Goal: Navigation & Orientation: Find specific page/section

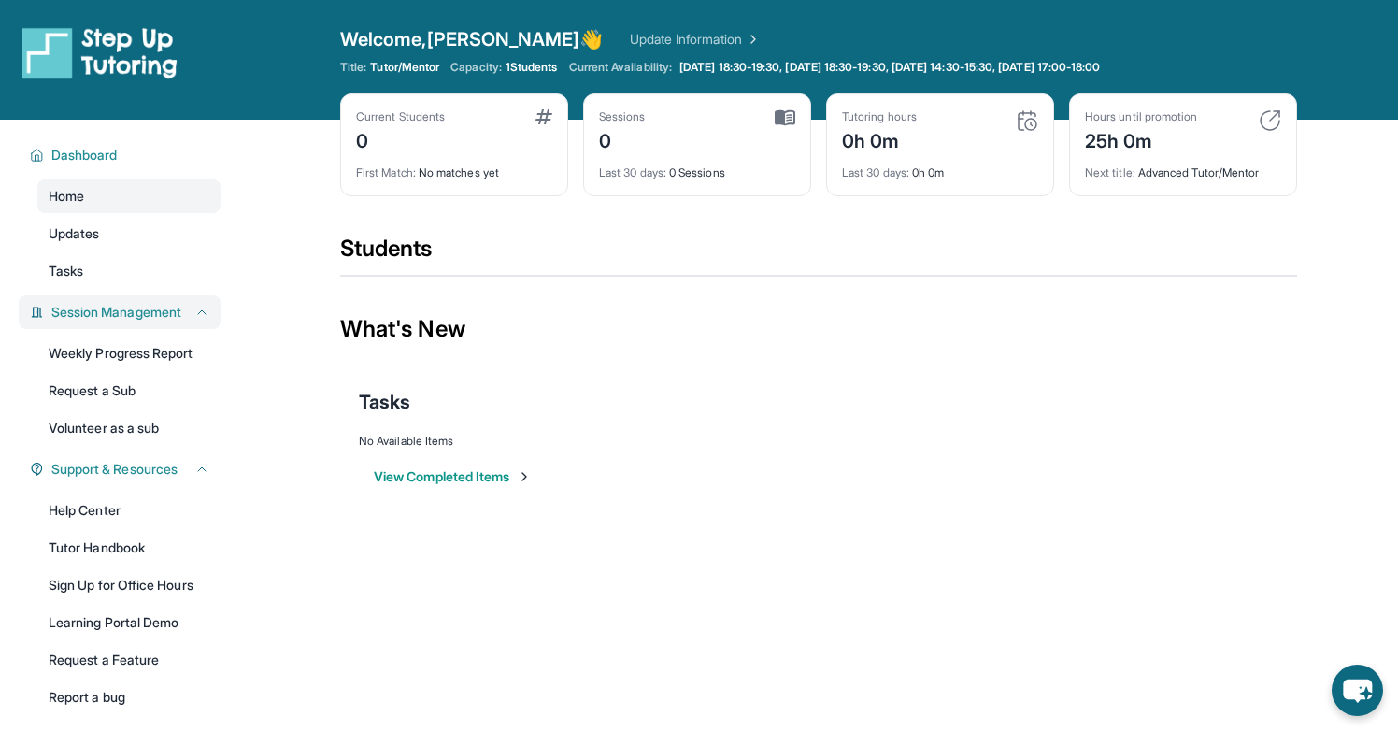
scroll to position [120, 0]
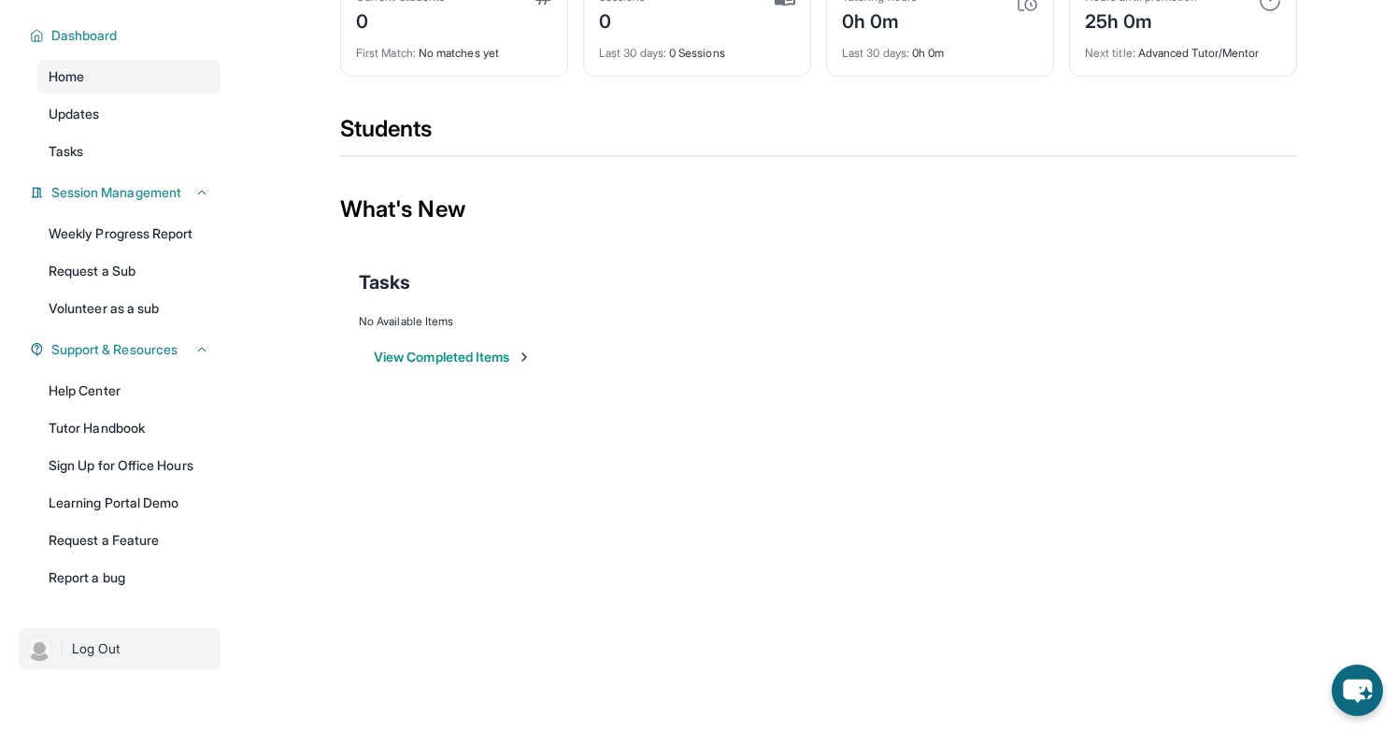
click at [144, 646] on link "| Log Out" at bounding box center [120, 648] width 202 height 41
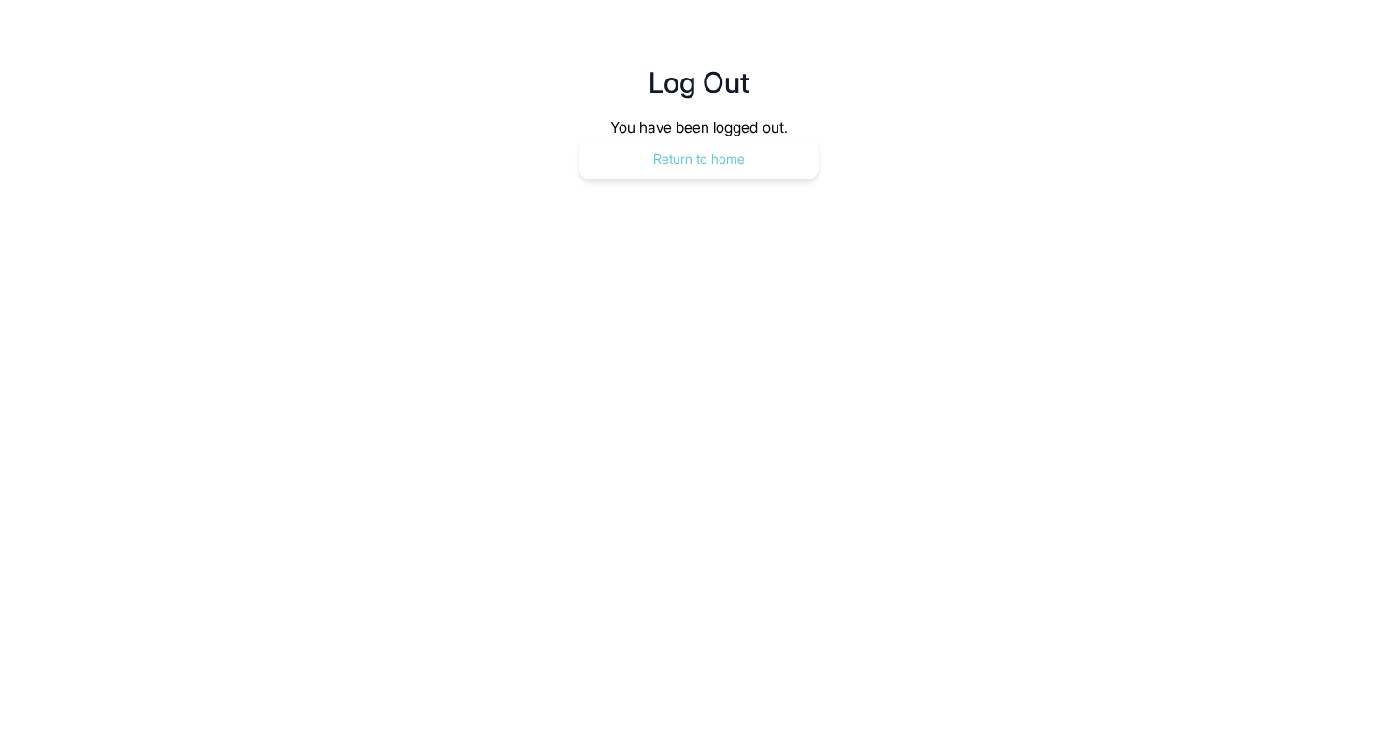
click at [761, 160] on button "Return to home" at bounding box center [698, 158] width 239 height 41
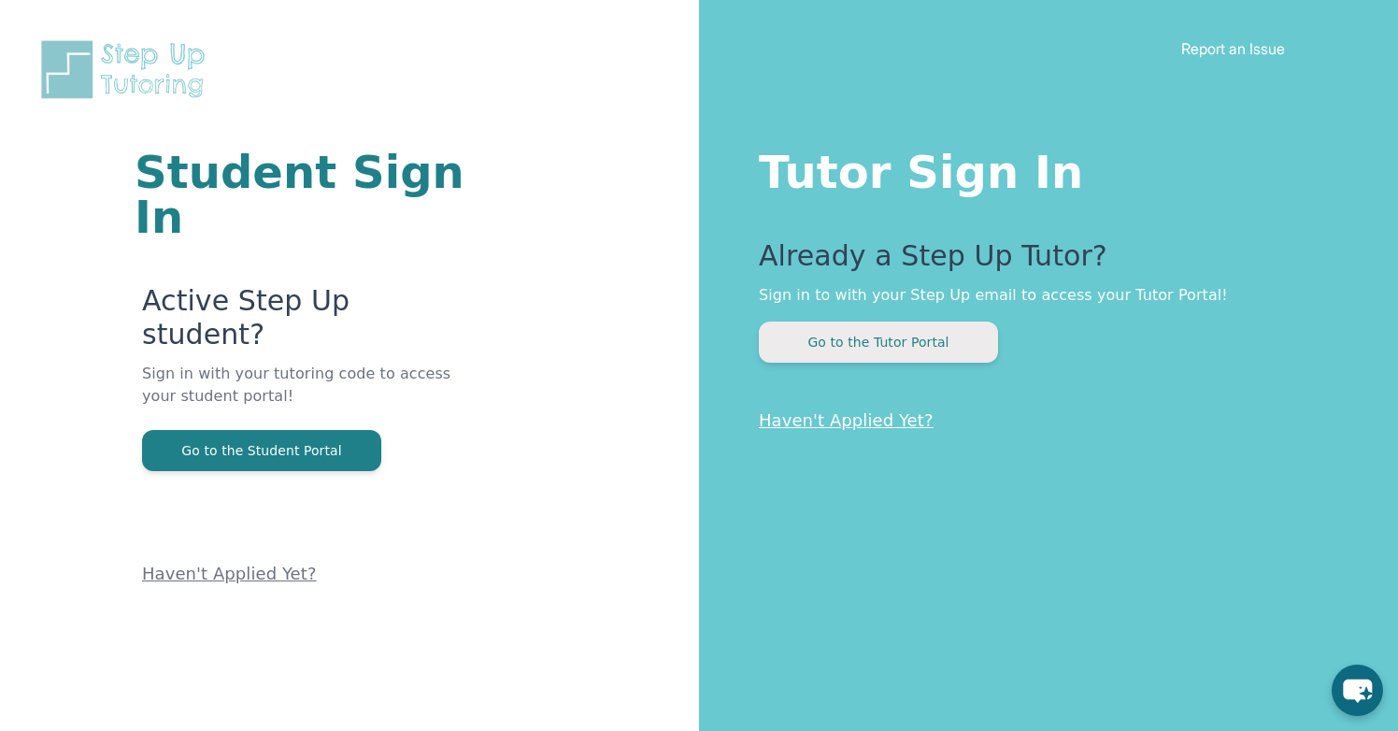
click at [977, 342] on button "Go to the Tutor Portal" at bounding box center [878, 341] width 239 height 41
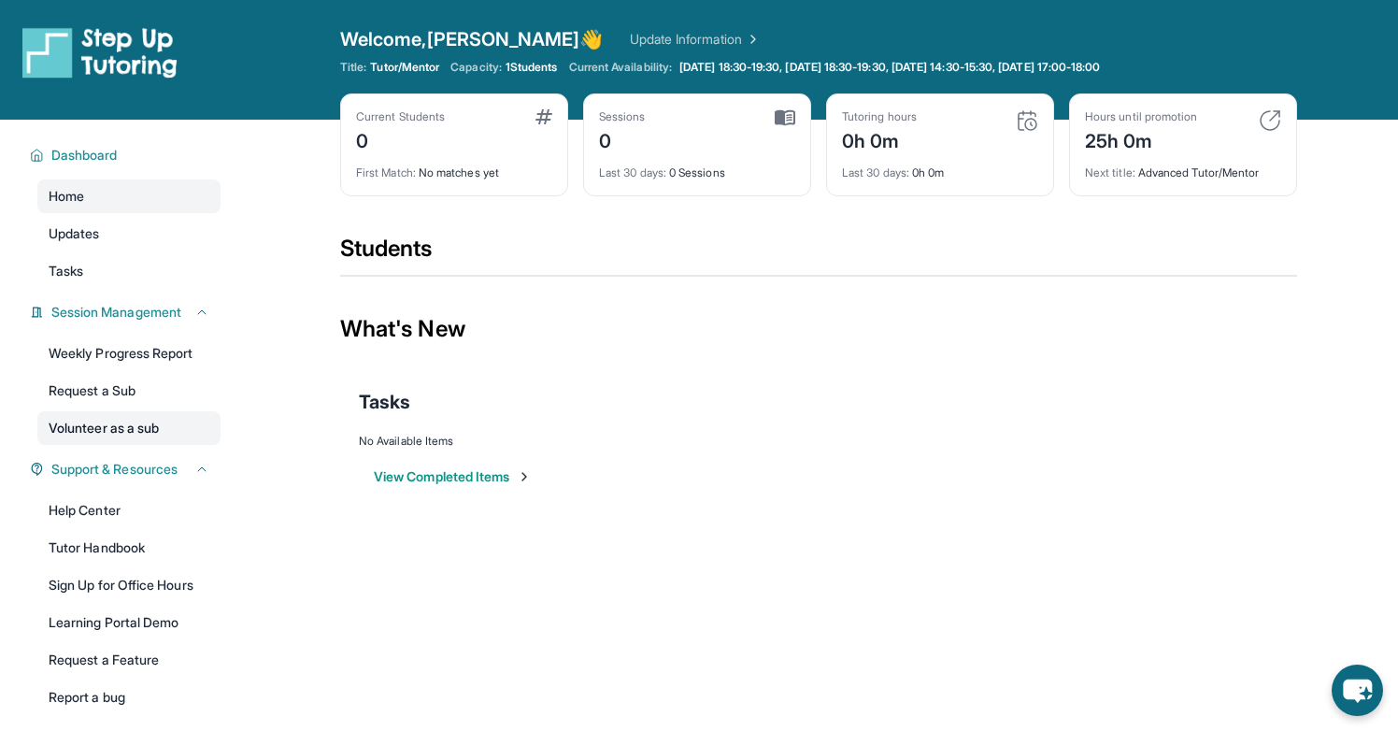
scroll to position [120, 0]
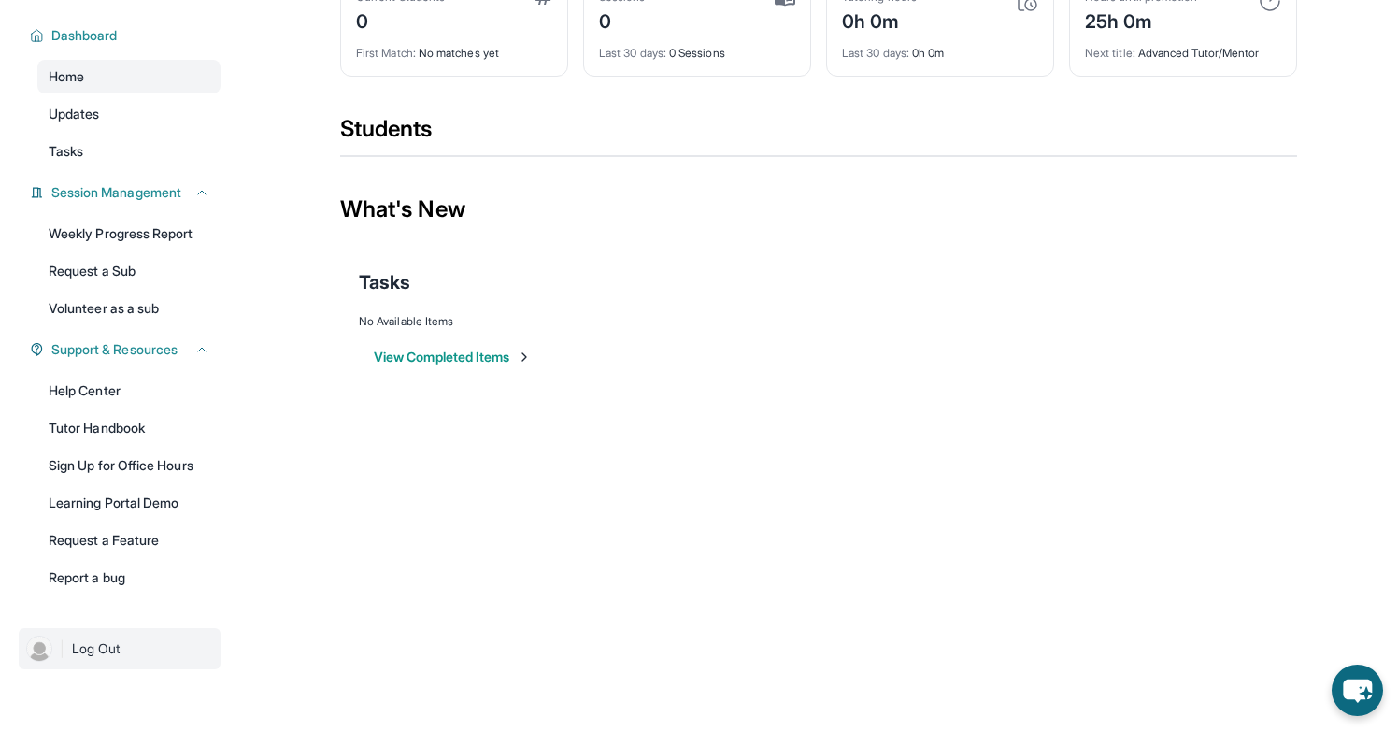
click at [158, 636] on link "| Log Out" at bounding box center [120, 648] width 202 height 41
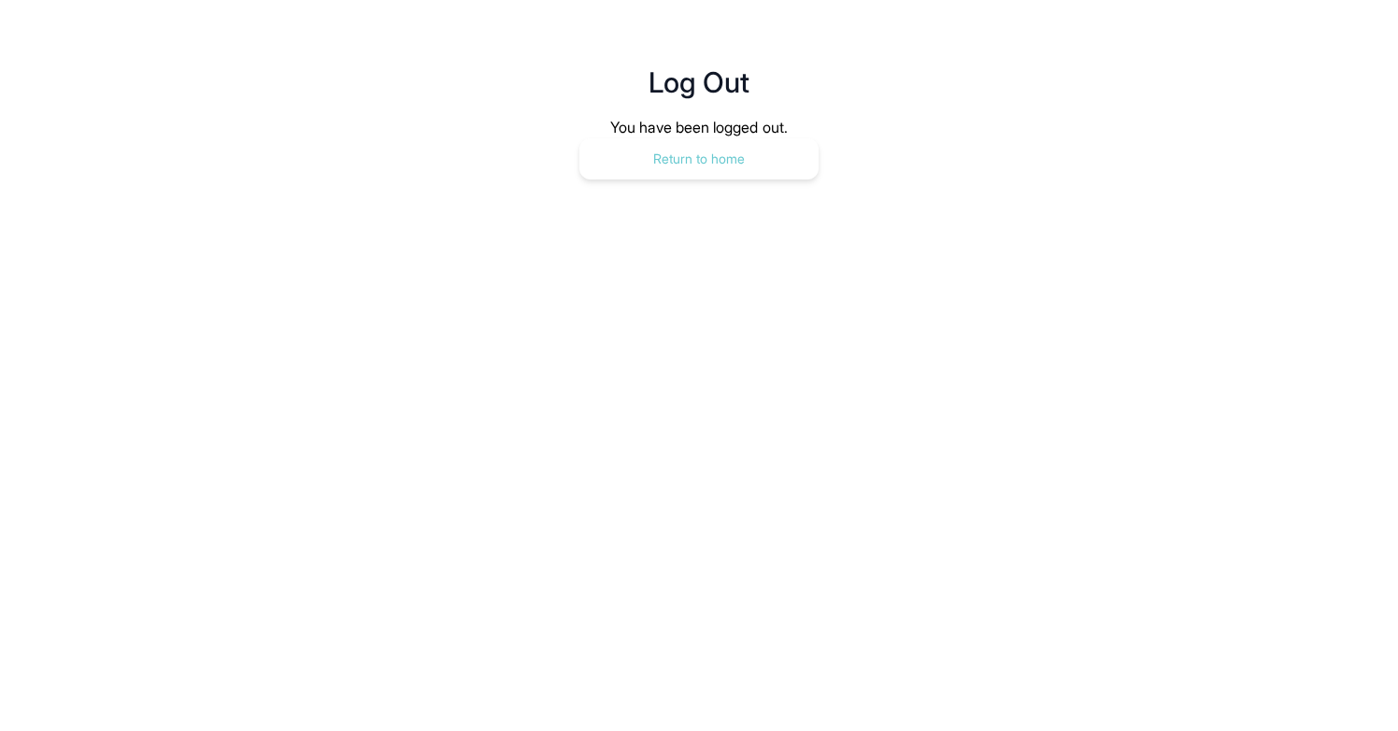
click at [791, 164] on button "Return to home" at bounding box center [698, 158] width 239 height 41
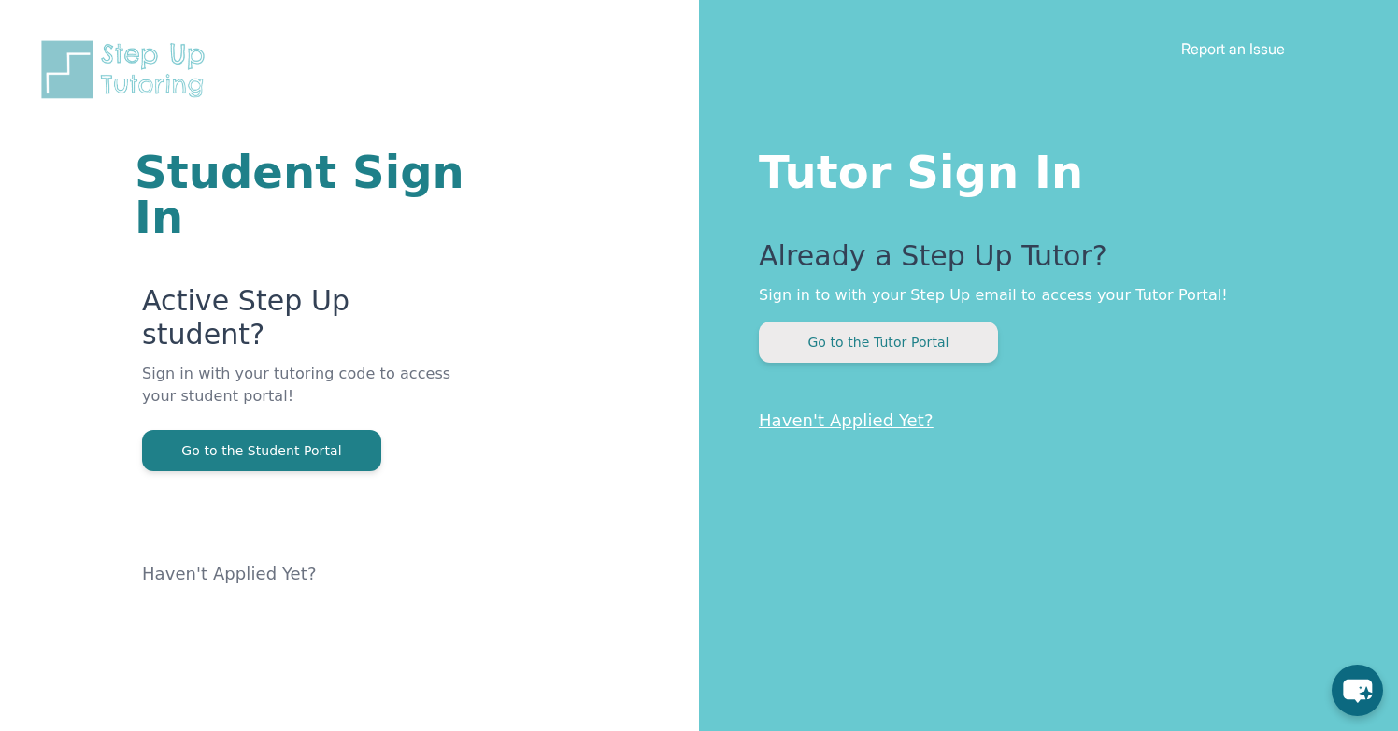
click at [970, 331] on button "Go to the Tutor Portal" at bounding box center [878, 341] width 239 height 41
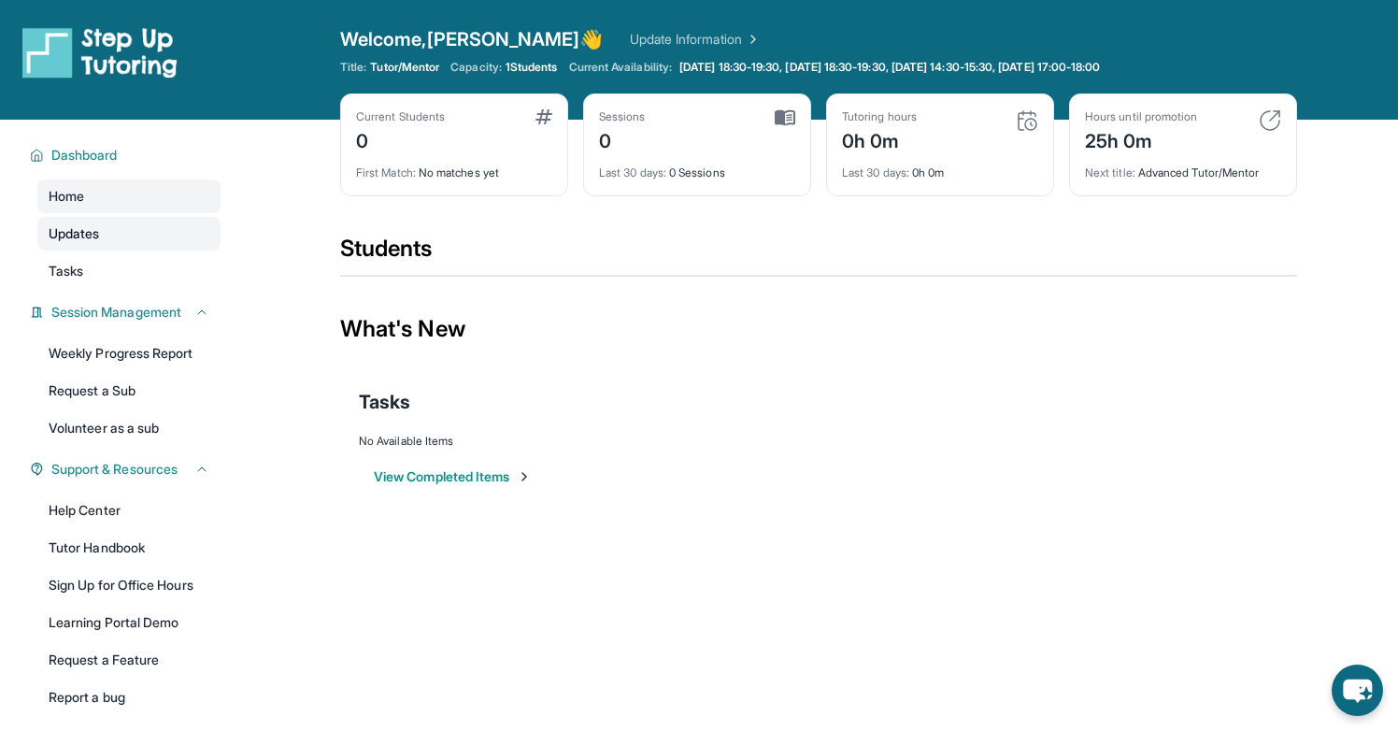
click at [123, 228] on link "Updates" at bounding box center [128, 234] width 183 height 34
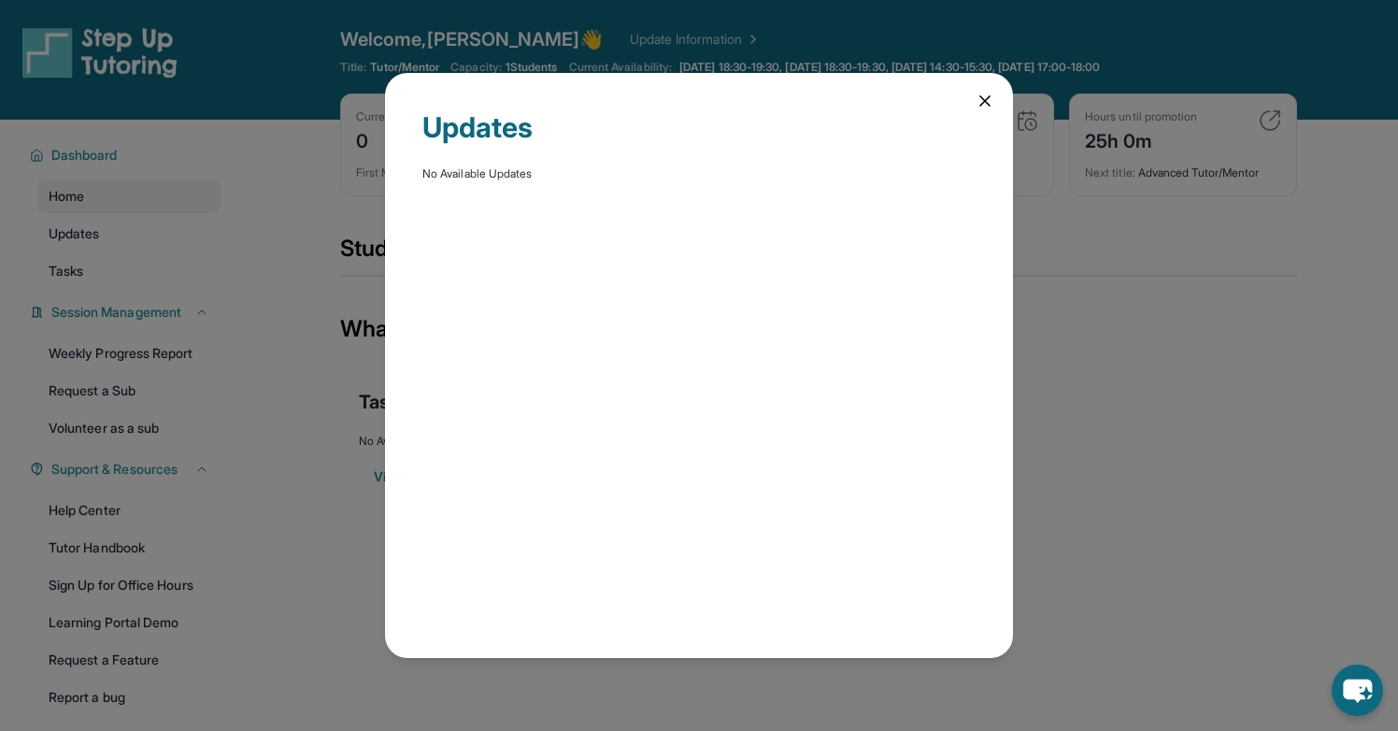
click at [983, 102] on icon at bounding box center [984, 100] width 9 height 9
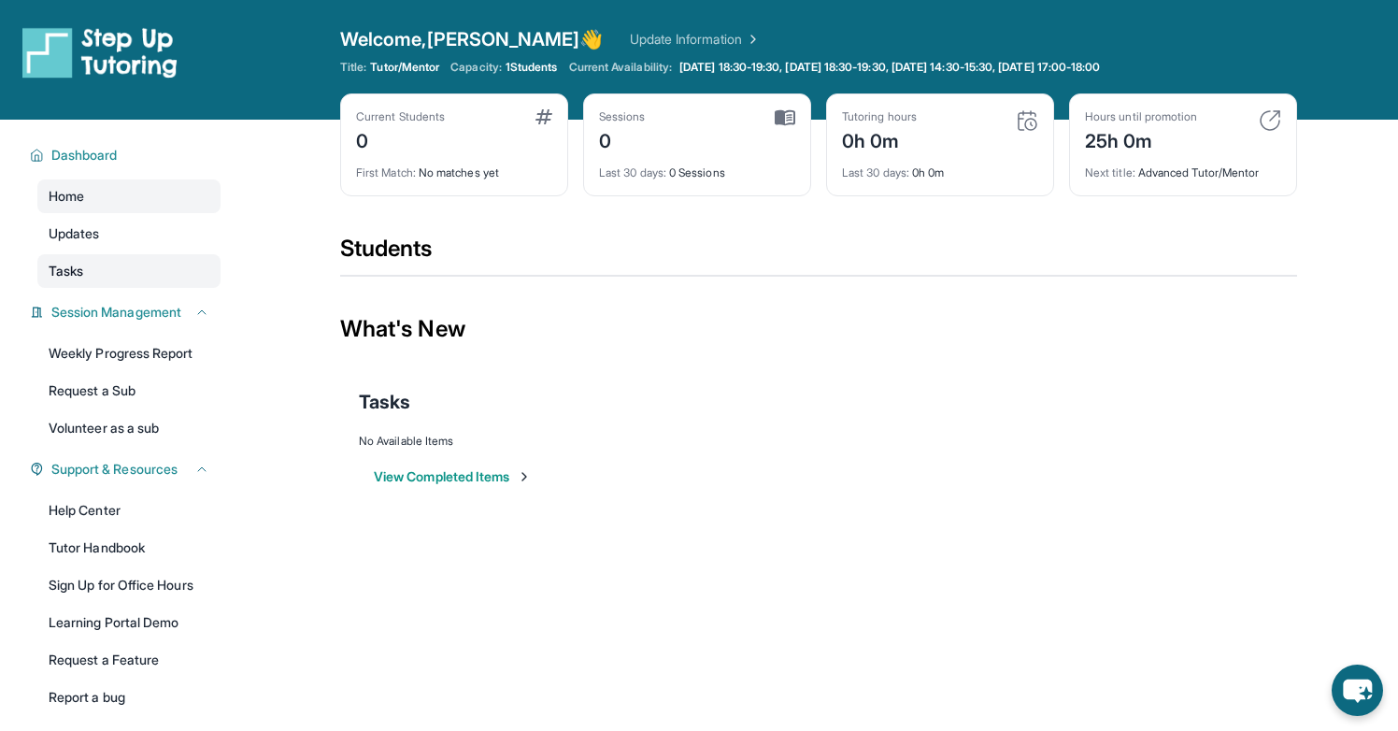
click at [150, 281] on link "Tasks" at bounding box center [128, 271] width 183 height 34
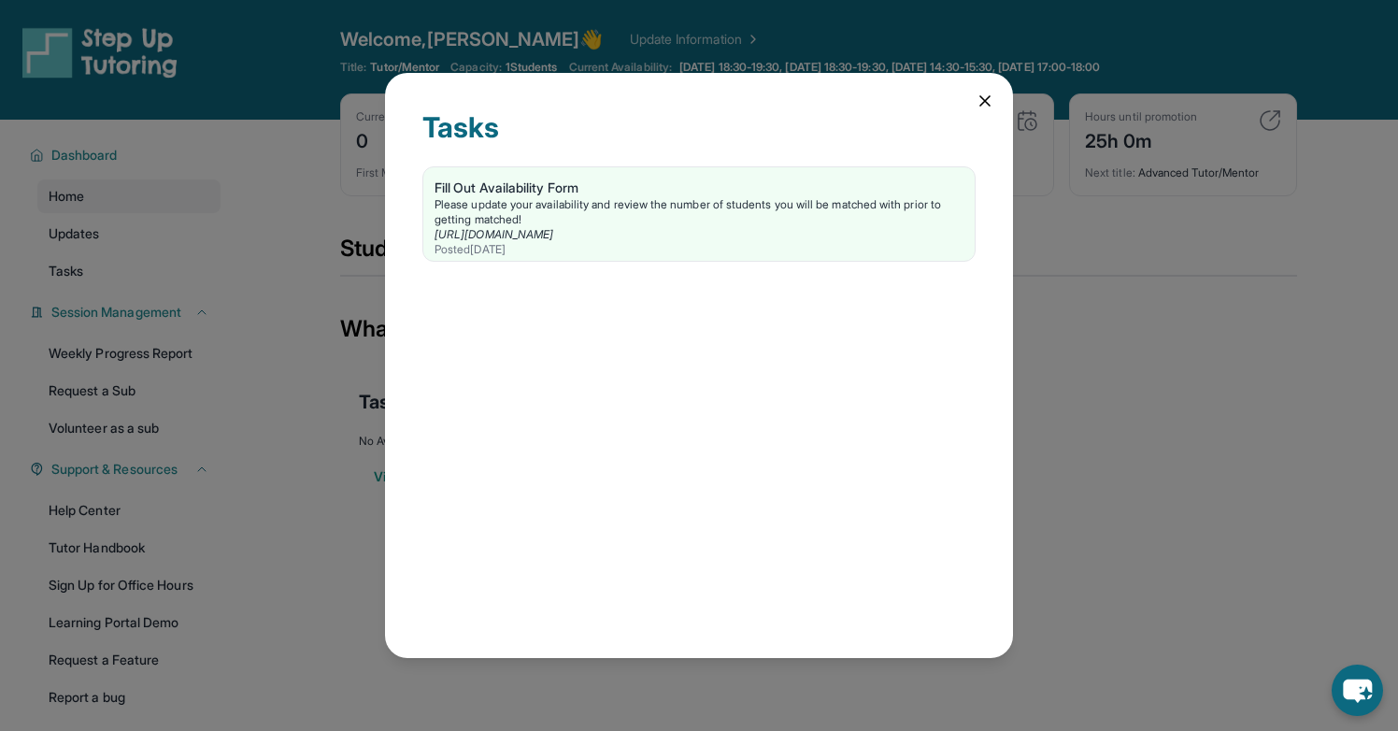
click at [981, 97] on icon at bounding box center [984, 100] width 9 height 9
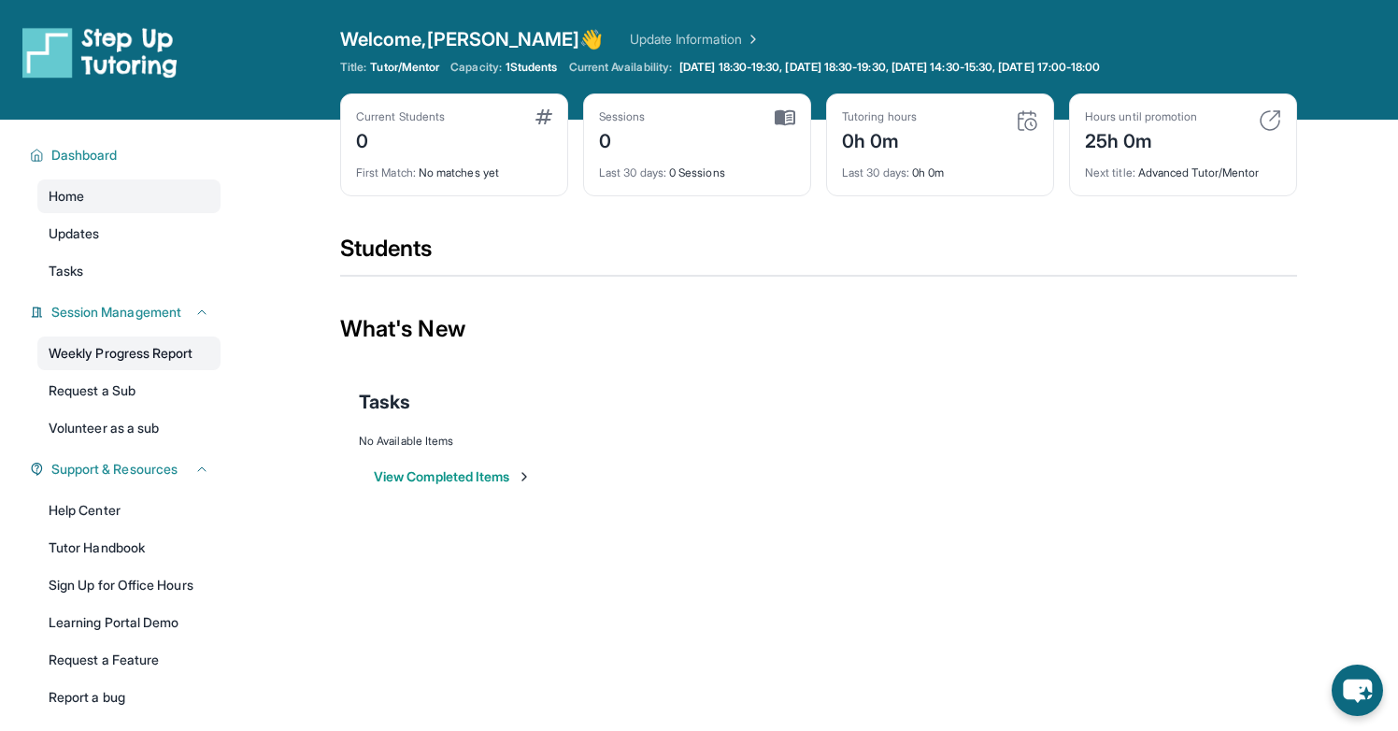
click at [211, 355] on link "Weekly Progress Report" at bounding box center [128, 353] width 183 height 34
click at [683, 268] on div "Students" at bounding box center [818, 254] width 957 height 41
click at [151, 243] on link "Updates" at bounding box center [128, 234] width 183 height 34
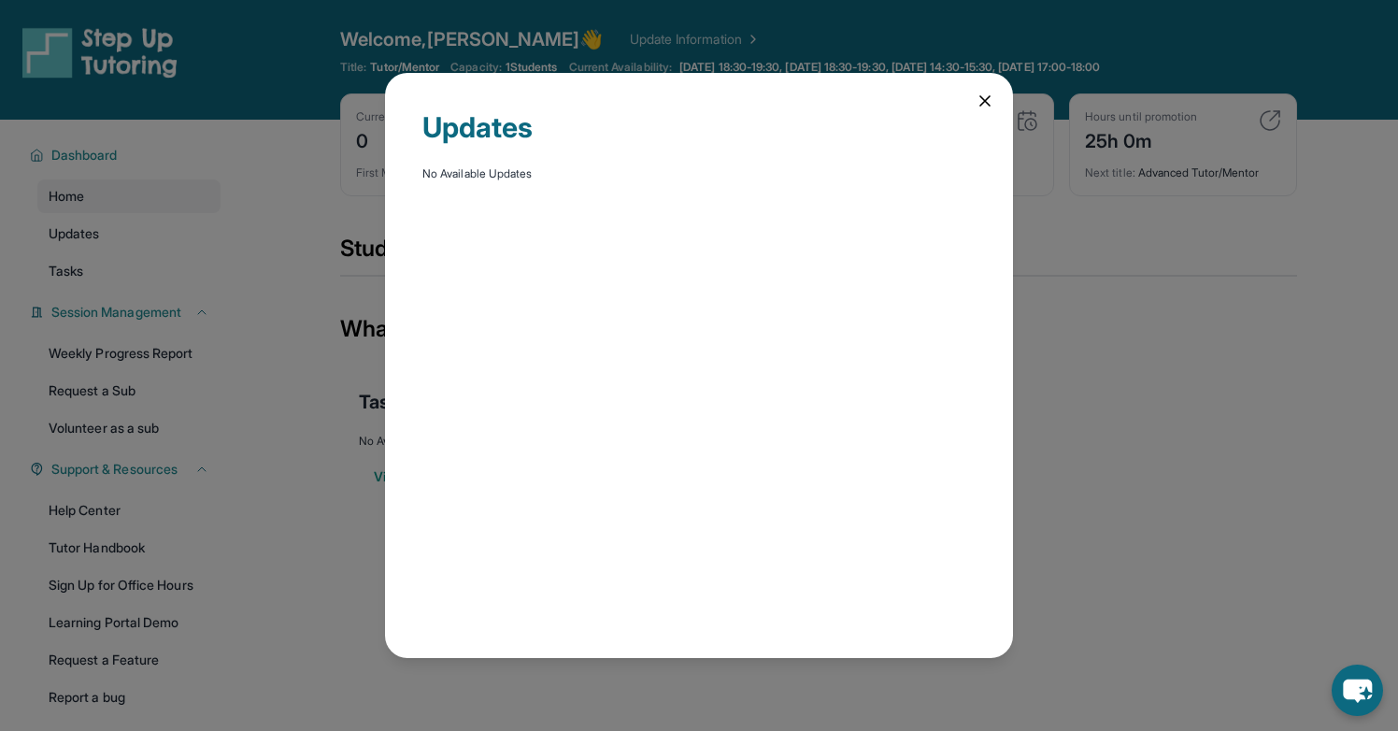
click at [987, 93] on icon at bounding box center [985, 101] width 19 height 19
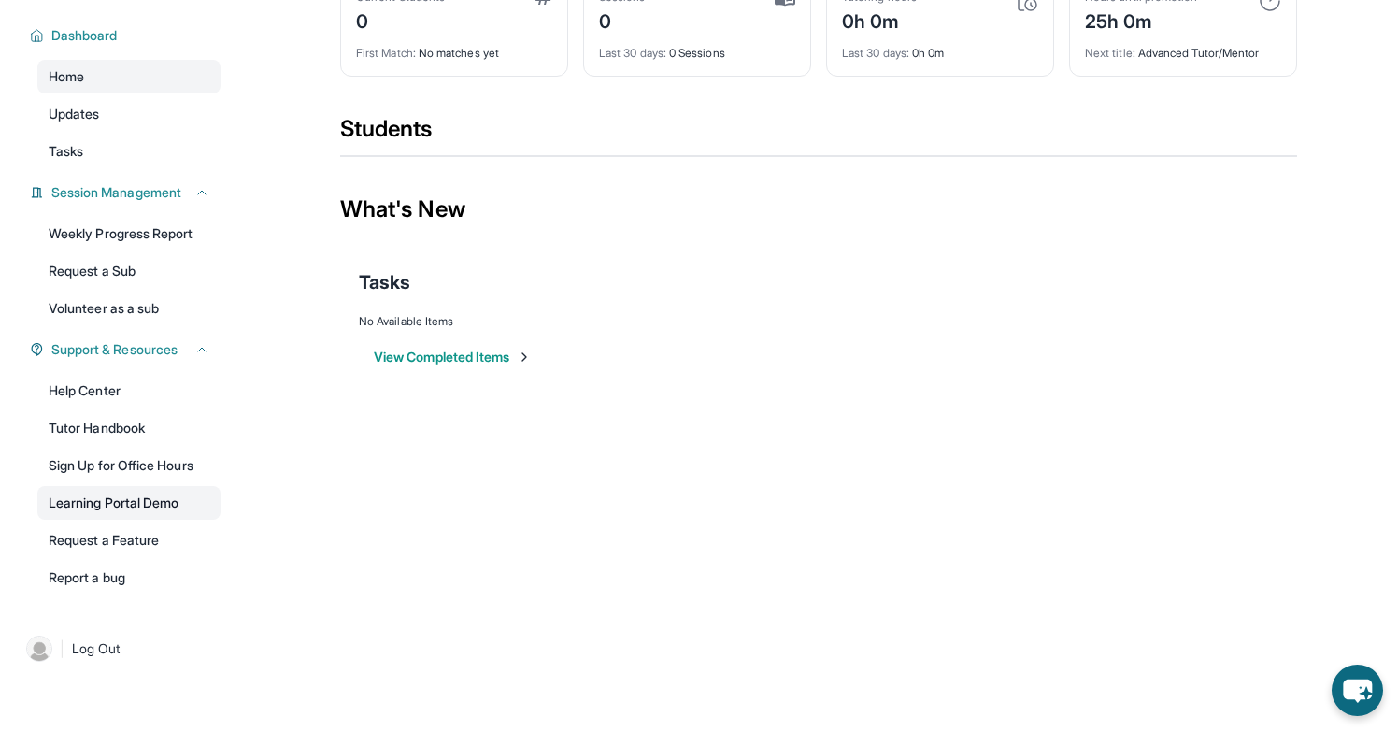
scroll to position [106, 0]
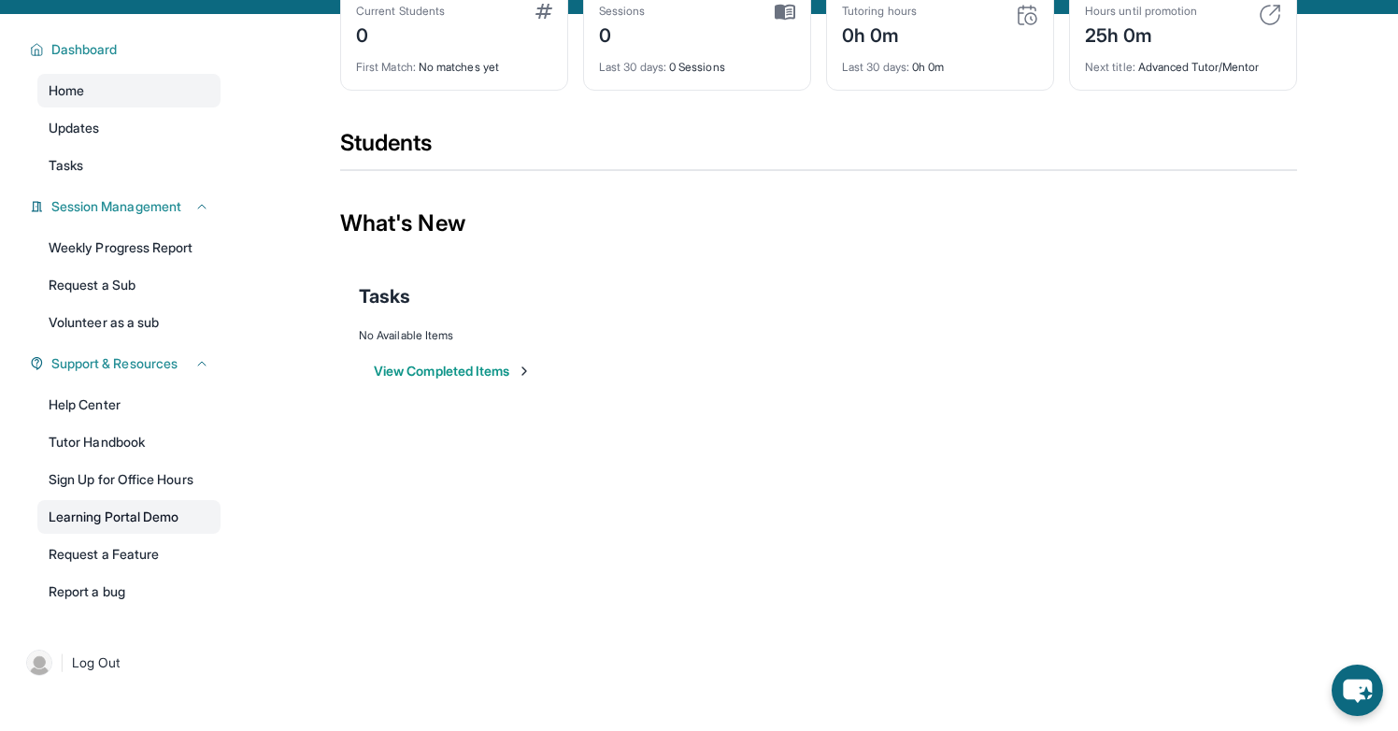
click at [207, 527] on link "Learning Portal Demo" at bounding box center [128, 517] width 183 height 34
click at [307, 559] on div "Open sidebar Welcome, Jose 👋 Update Information Title: Tutor/Mentor Capacity: 1…" at bounding box center [699, 259] width 1398 height 731
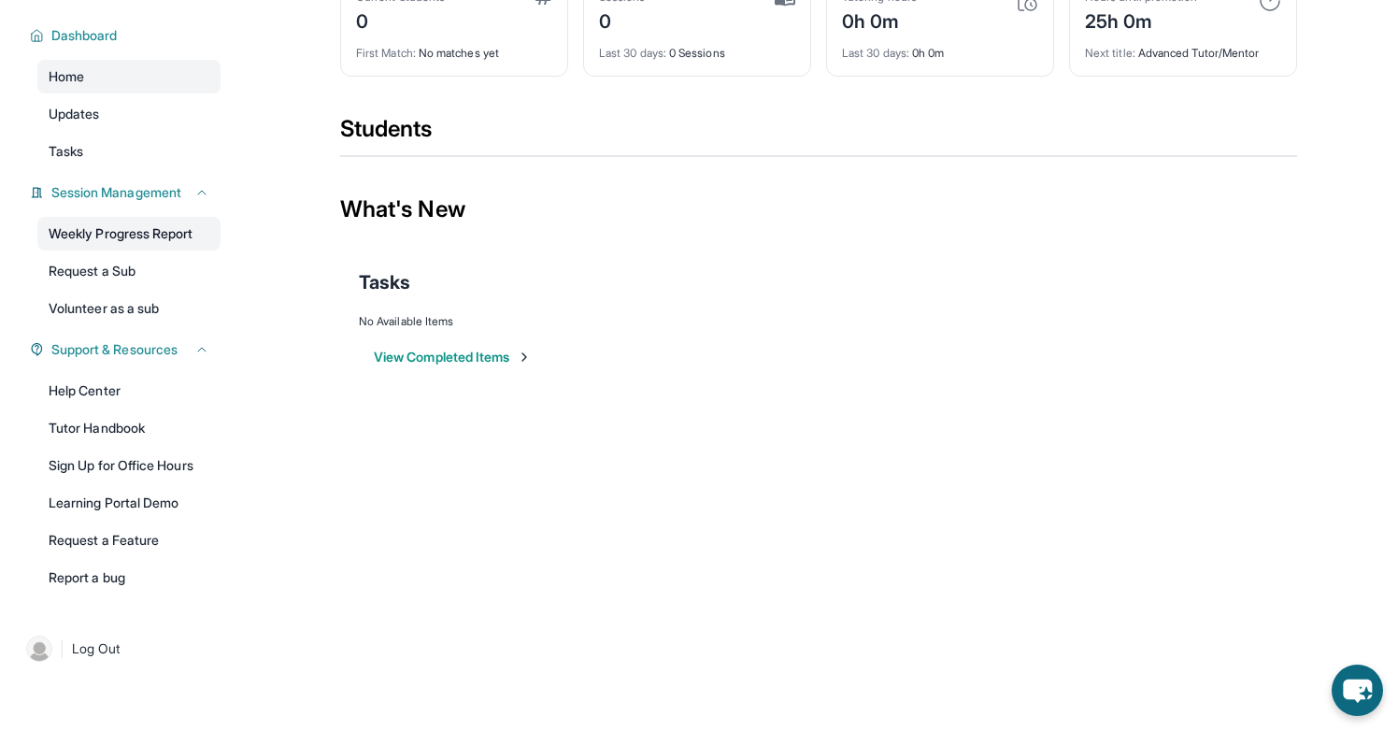
scroll to position [0, 0]
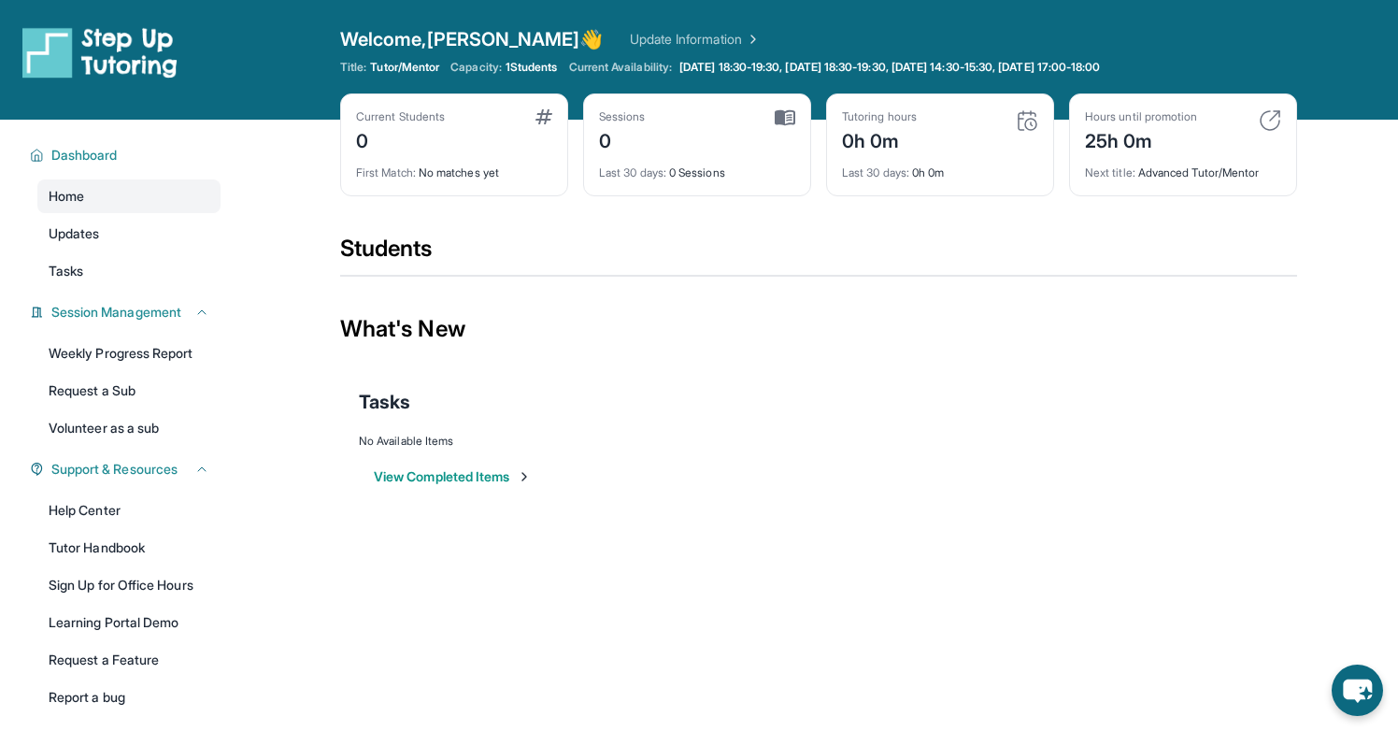
click at [974, 125] on div "Tutoring hours 0h 0m" at bounding box center [940, 131] width 196 height 45
click at [798, 113] on div "Sessions 0 Last 30 days : 0 Sessions" at bounding box center [697, 144] width 228 height 103
click at [778, 137] on div "Sessions 0" at bounding box center [697, 131] width 196 height 45
click at [496, 130] on div "Current Students 0" at bounding box center [454, 131] width 196 height 45
click at [163, 245] on link "Updates" at bounding box center [128, 234] width 183 height 34
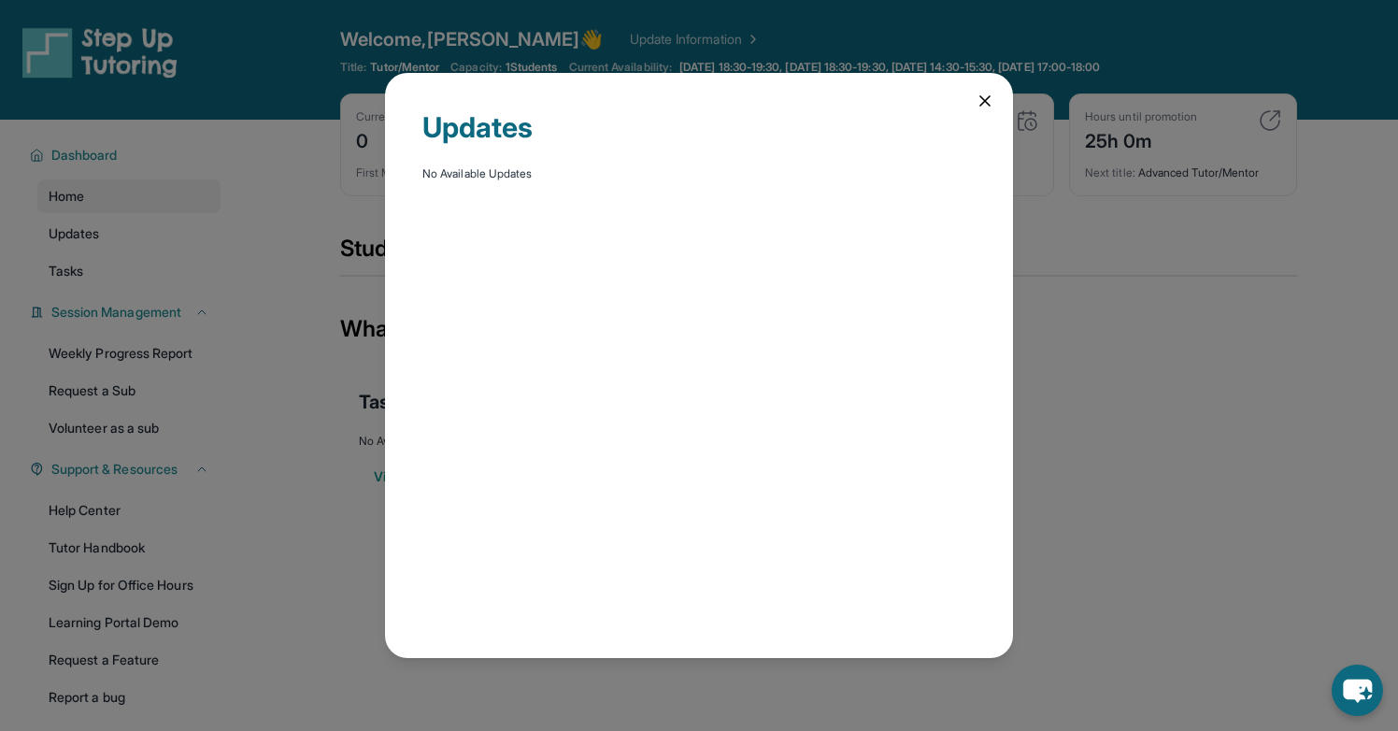
click at [168, 279] on div "Updates No Available Updates" at bounding box center [699, 365] width 1398 height 731
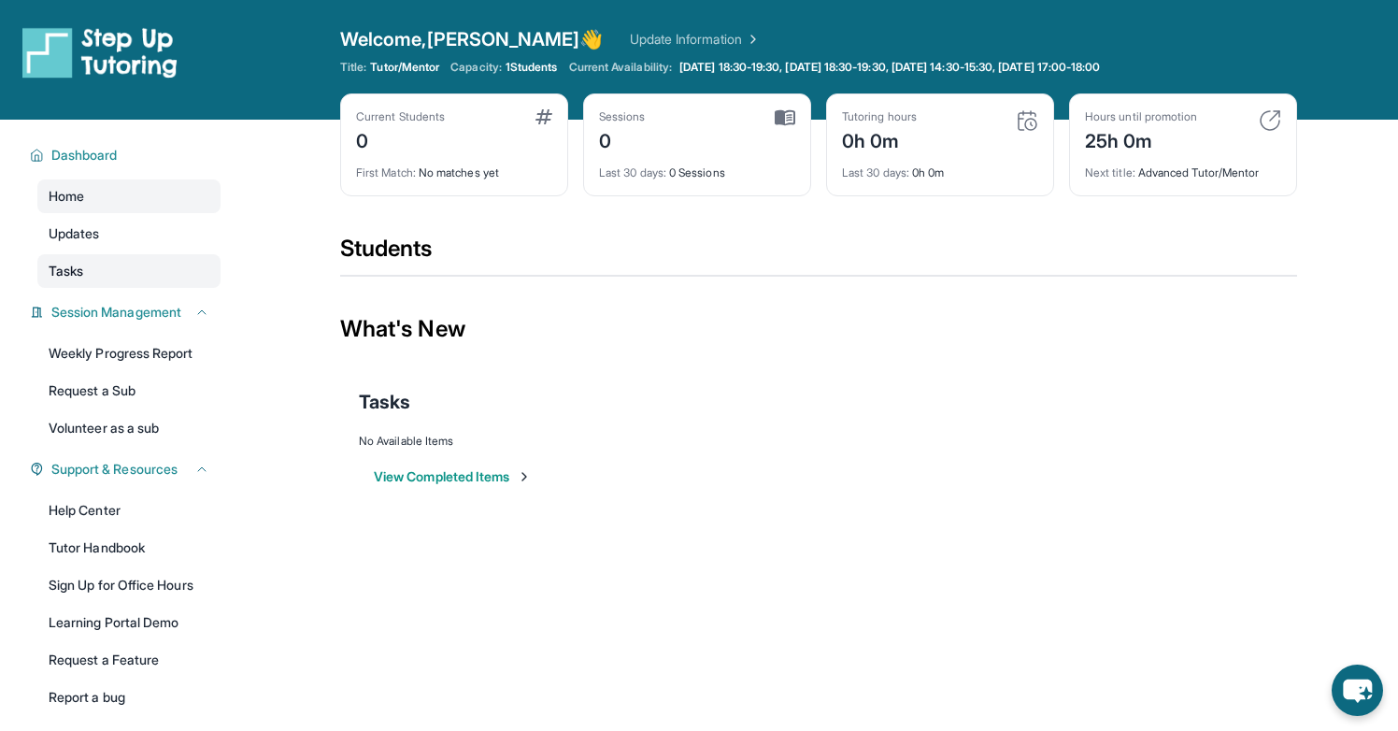
click at [164, 275] on link "Tasks" at bounding box center [128, 271] width 183 height 34
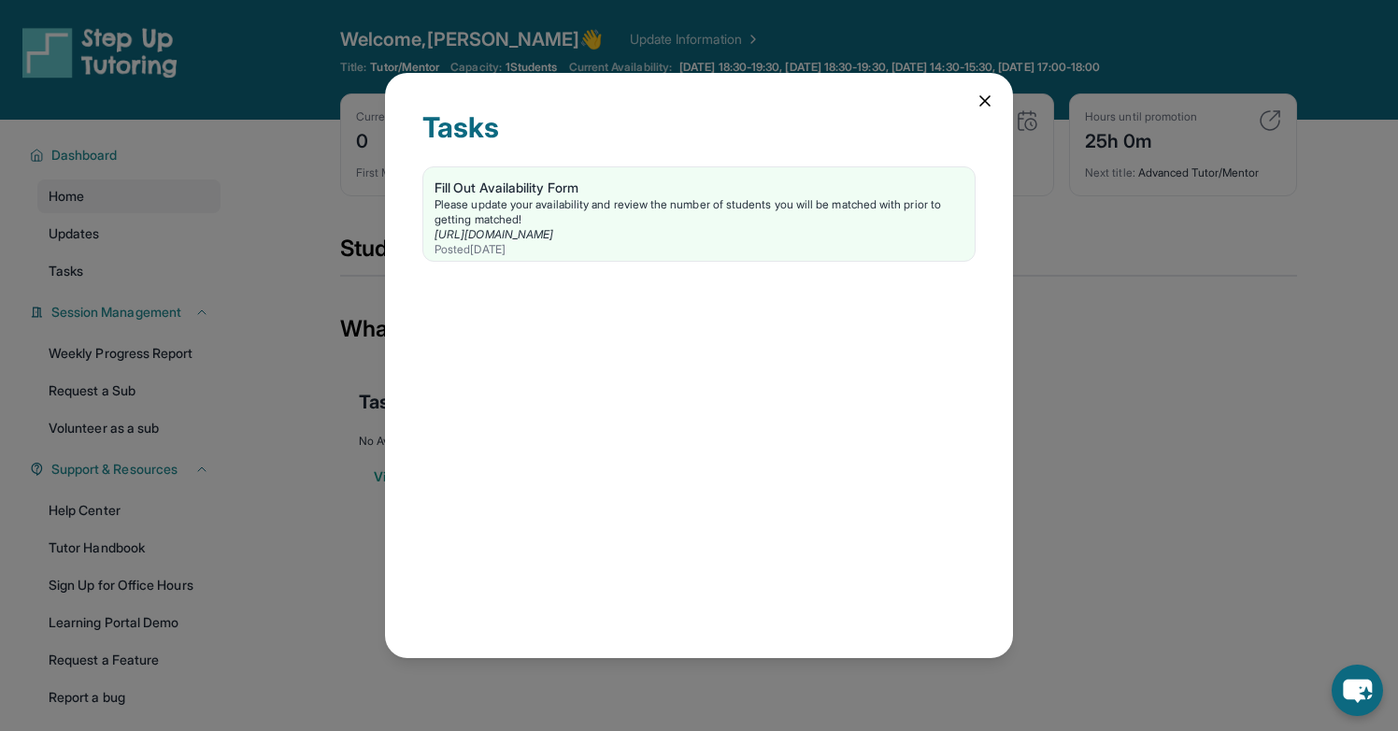
click at [160, 207] on div "Tasks Fill Out Availability Form Please update your availability and review the…" at bounding box center [699, 365] width 1398 height 731
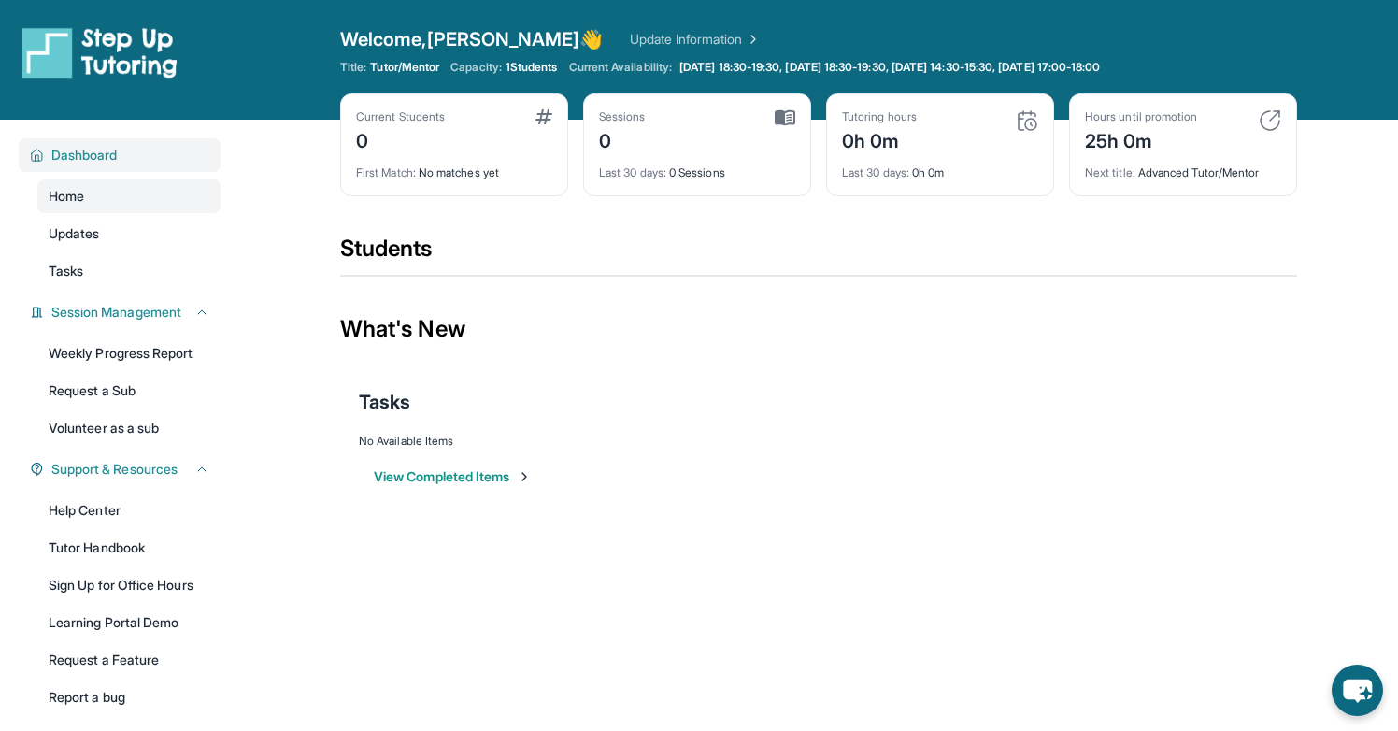
click at [169, 150] on button "Dashboard" at bounding box center [126, 155] width 165 height 19
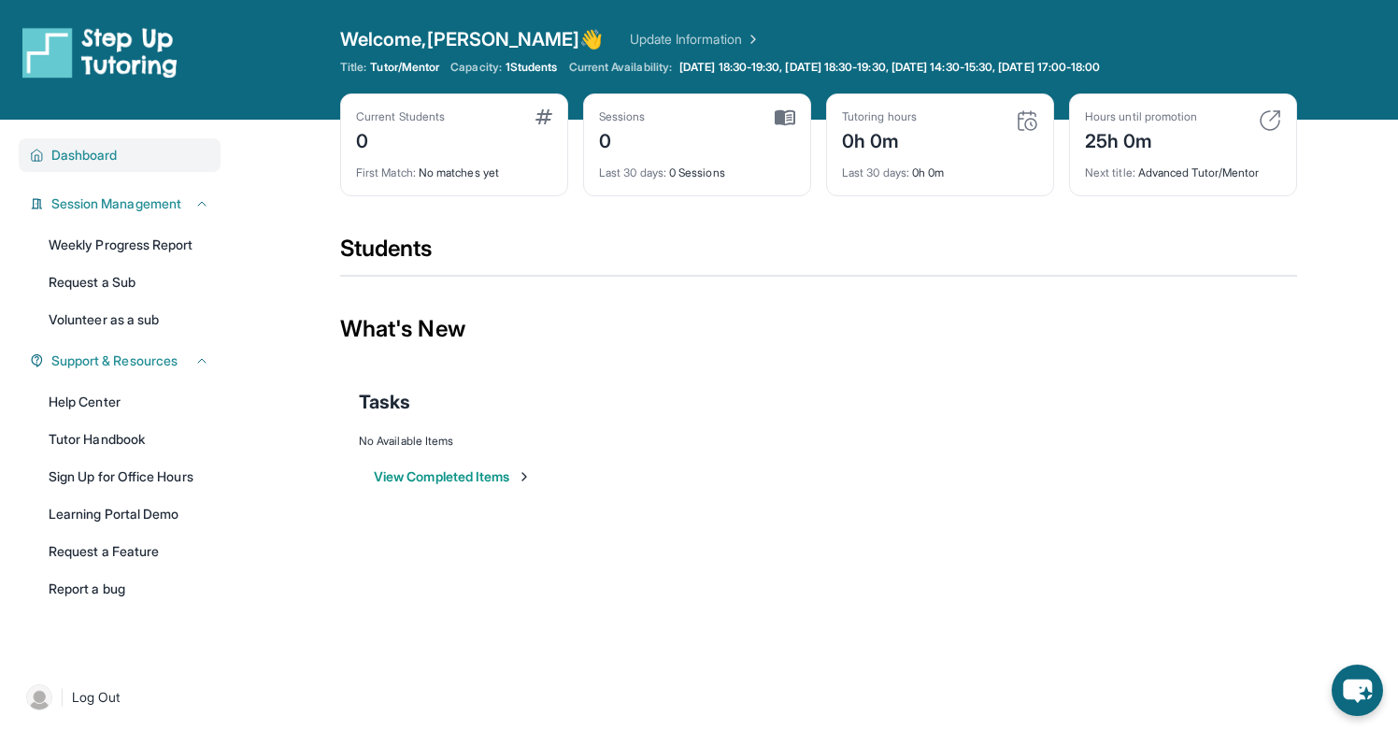
click at [169, 150] on button "Dashboard" at bounding box center [126, 155] width 165 height 19
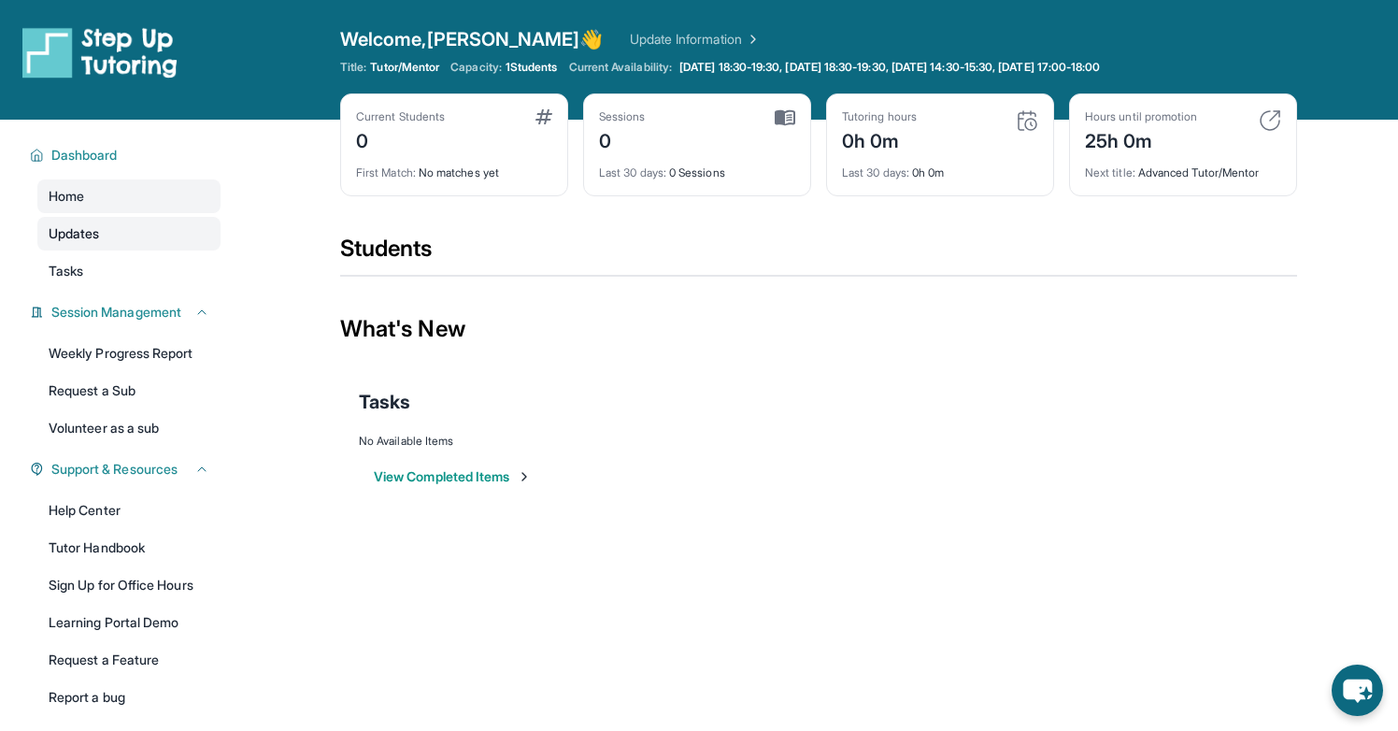
click at [161, 232] on link "Updates" at bounding box center [128, 234] width 183 height 34
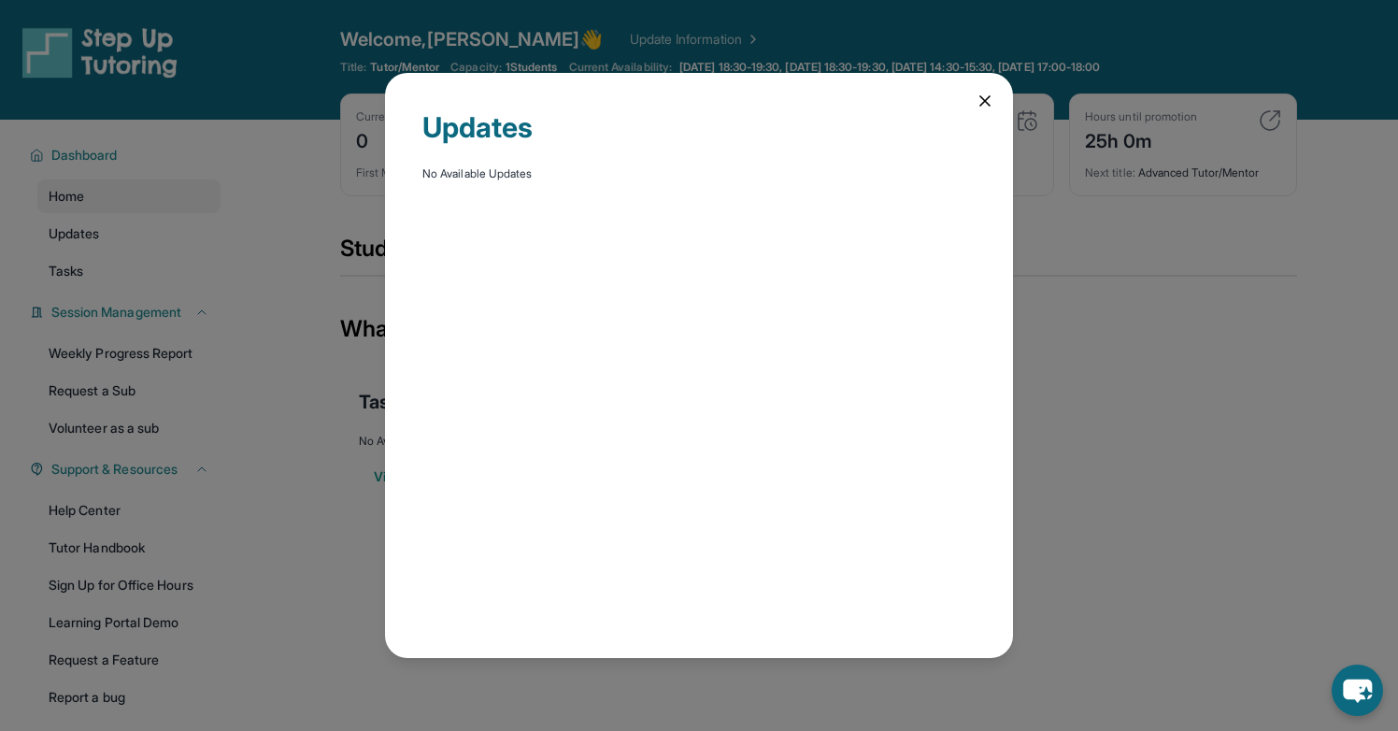
click at [161, 277] on div "Updates No Available Updates" at bounding box center [699, 365] width 1398 height 731
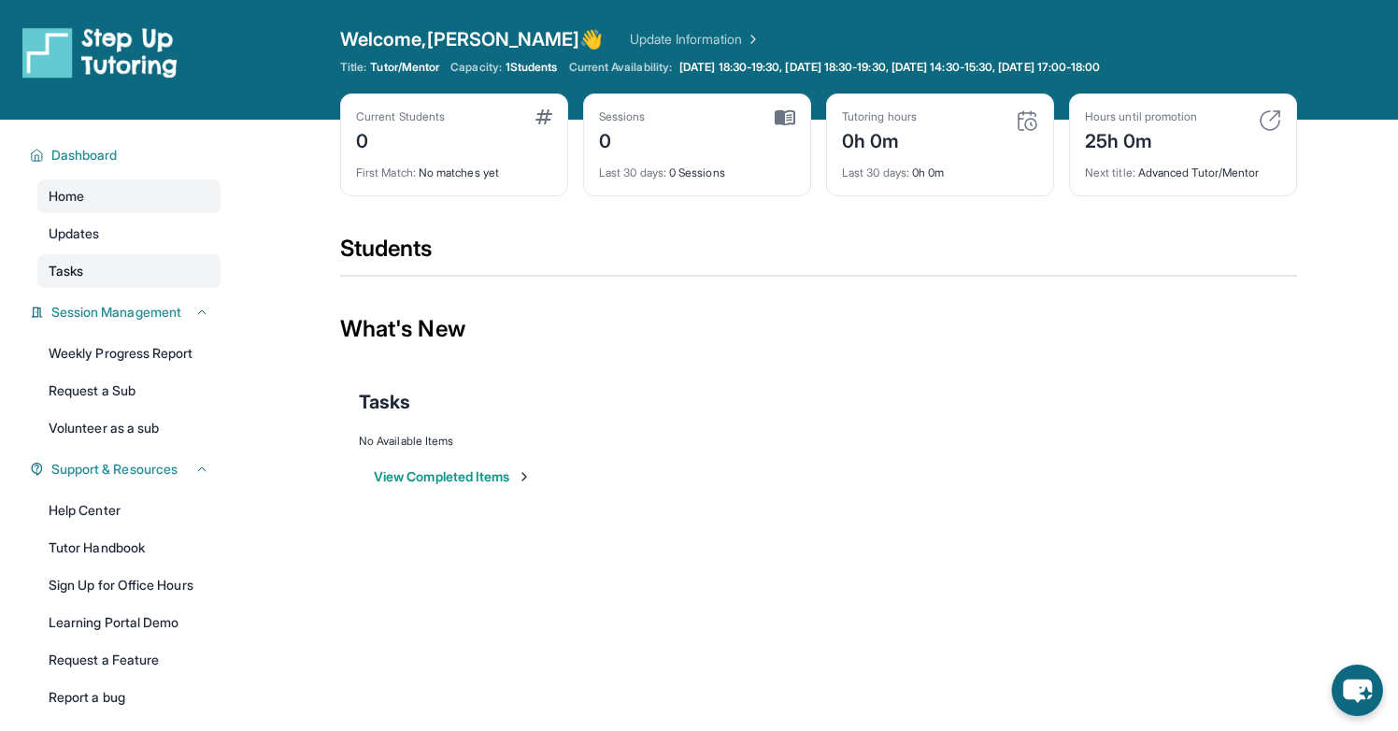
click at [157, 278] on link "Tasks" at bounding box center [128, 271] width 183 height 34
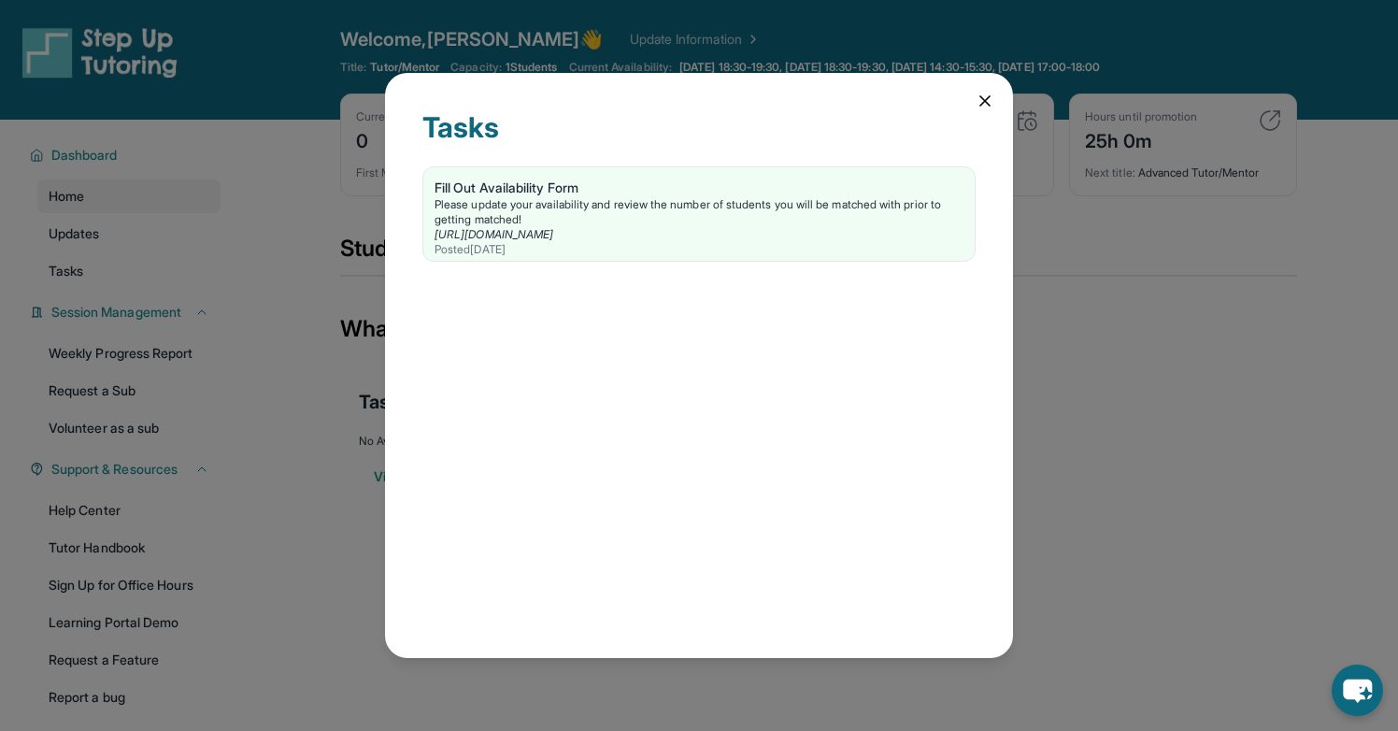
click at [144, 283] on div "Tasks Fill Out Availability Form Please update your availability and review the…" at bounding box center [699, 365] width 1398 height 731
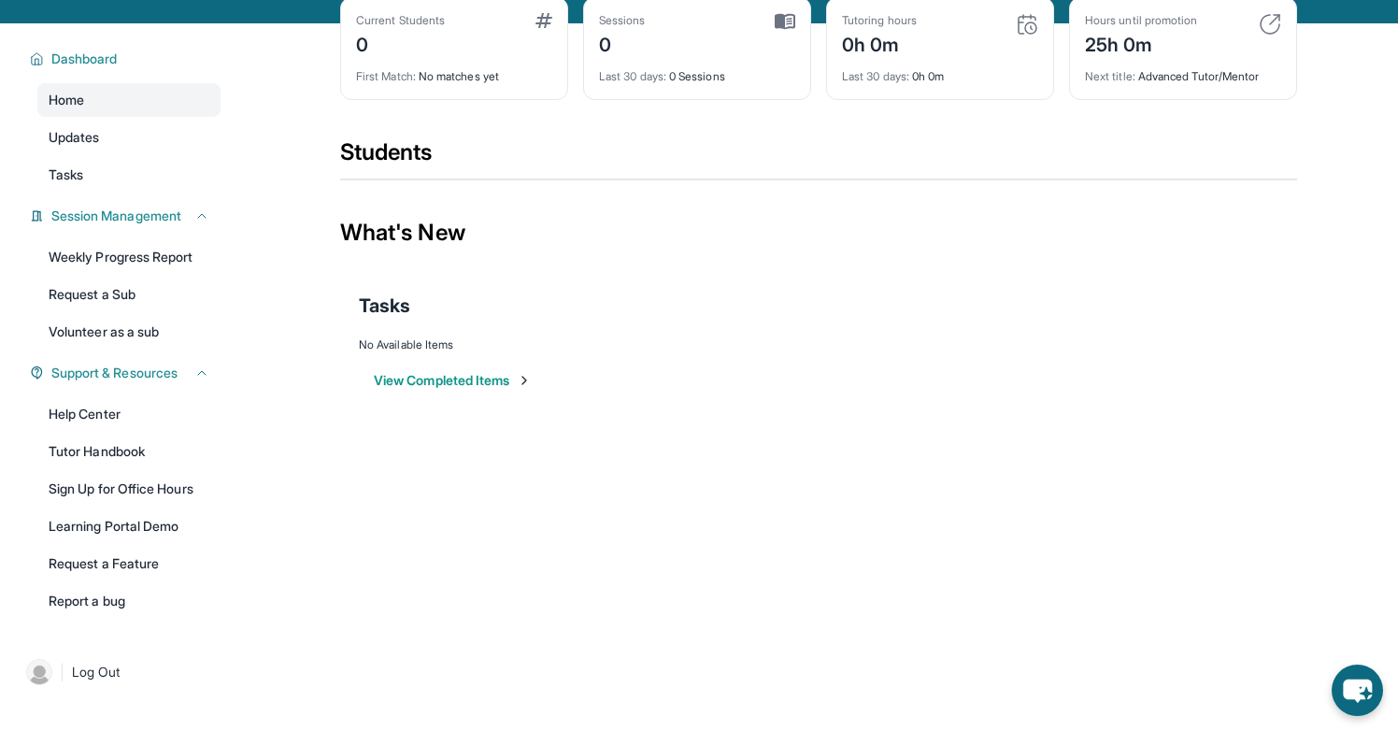
scroll to position [120, 0]
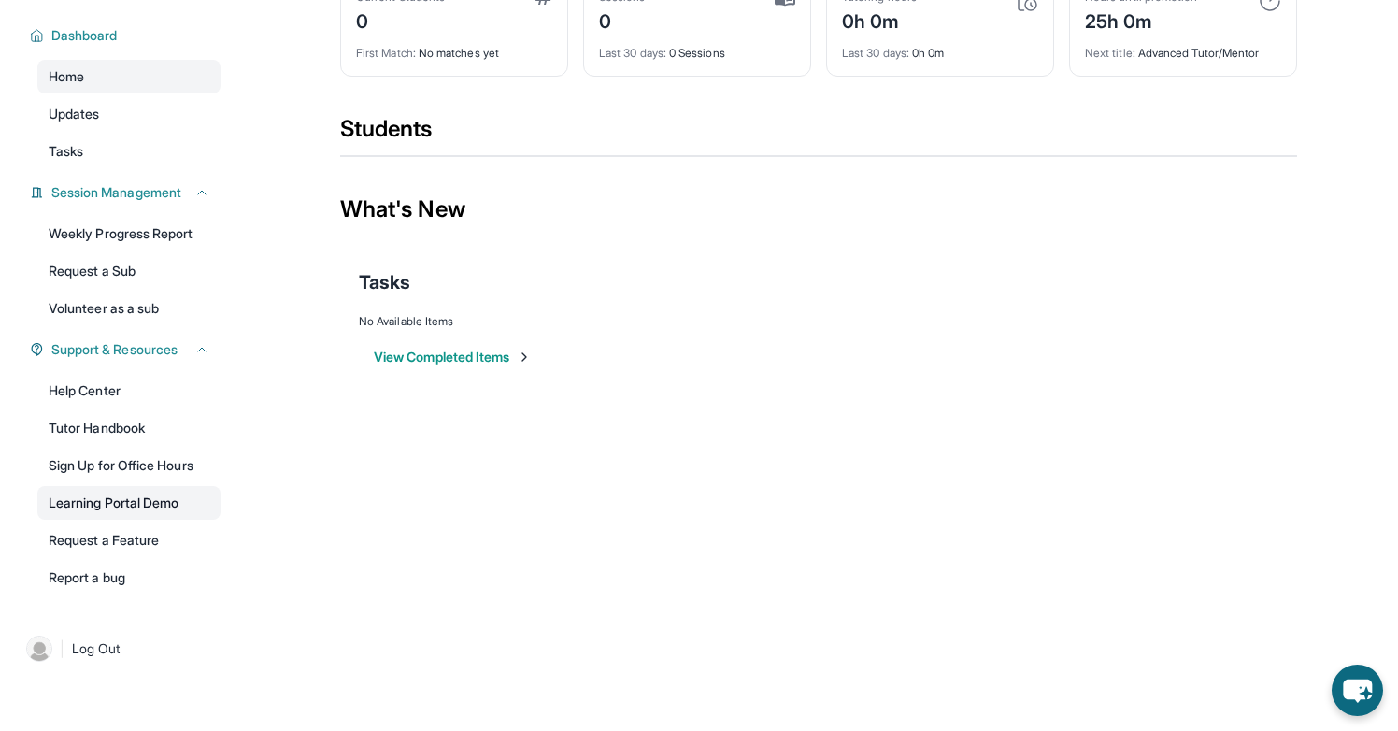
click at [200, 511] on link "Learning Portal Demo" at bounding box center [128, 503] width 183 height 34
